Goal: Information Seeking & Learning: Learn about a topic

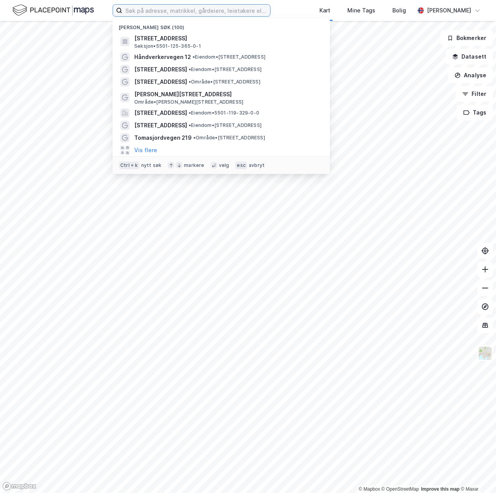
click at [172, 15] on input at bounding box center [196, 11] width 148 height 12
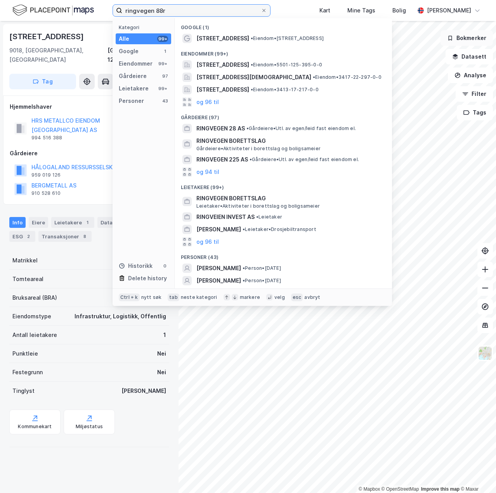
type input "ringvegen 88"
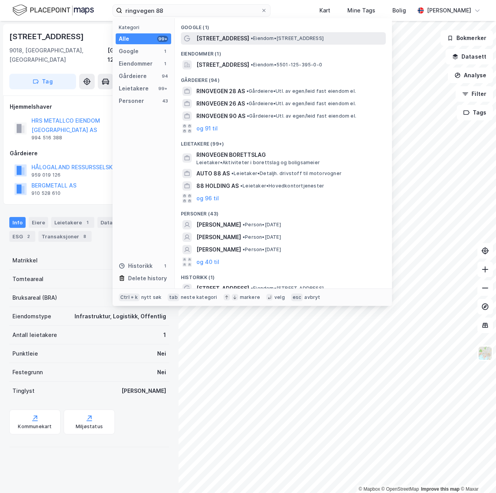
click at [231, 36] on span "[STREET_ADDRESS]" at bounding box center [222, 38] width 53 height 9
